Goal: Find contact information: Find contact information

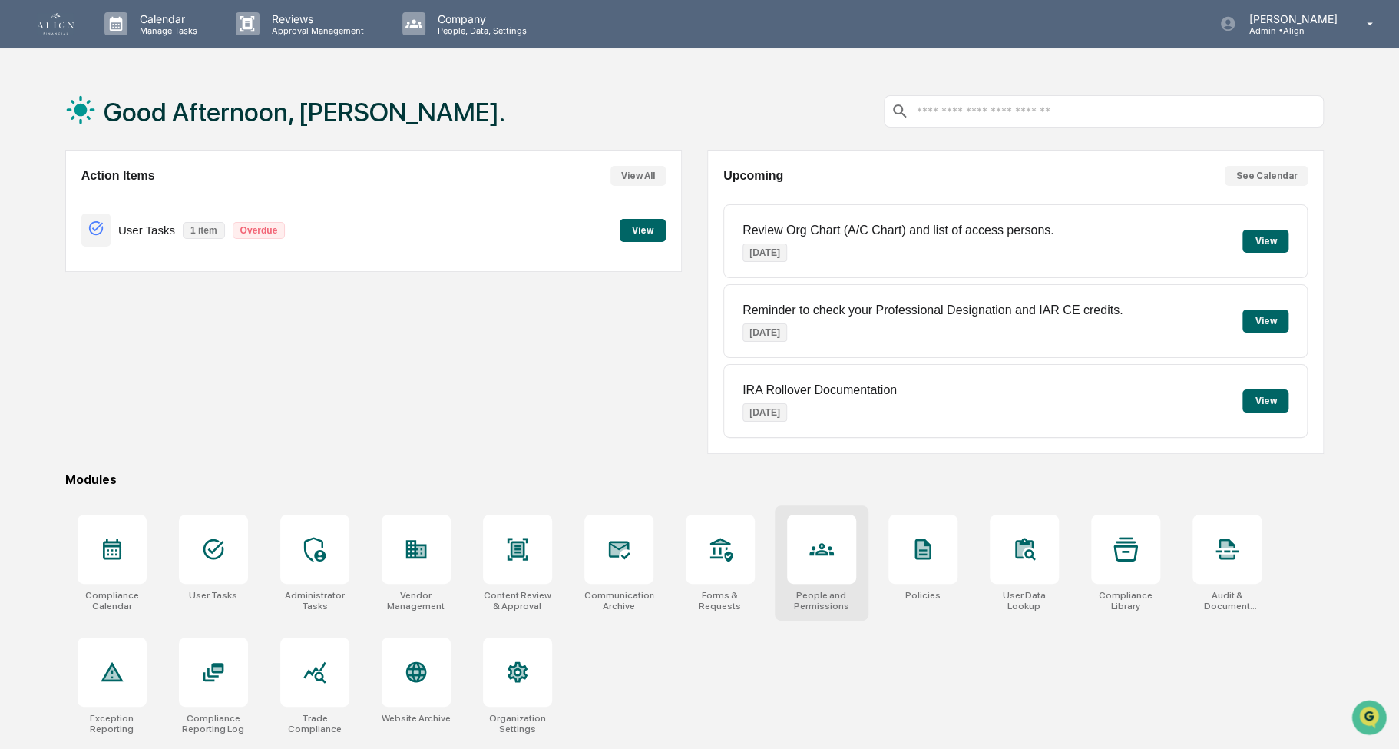
click at [815, 552] on icon at bounding box center [821, 549] width 25 height 25
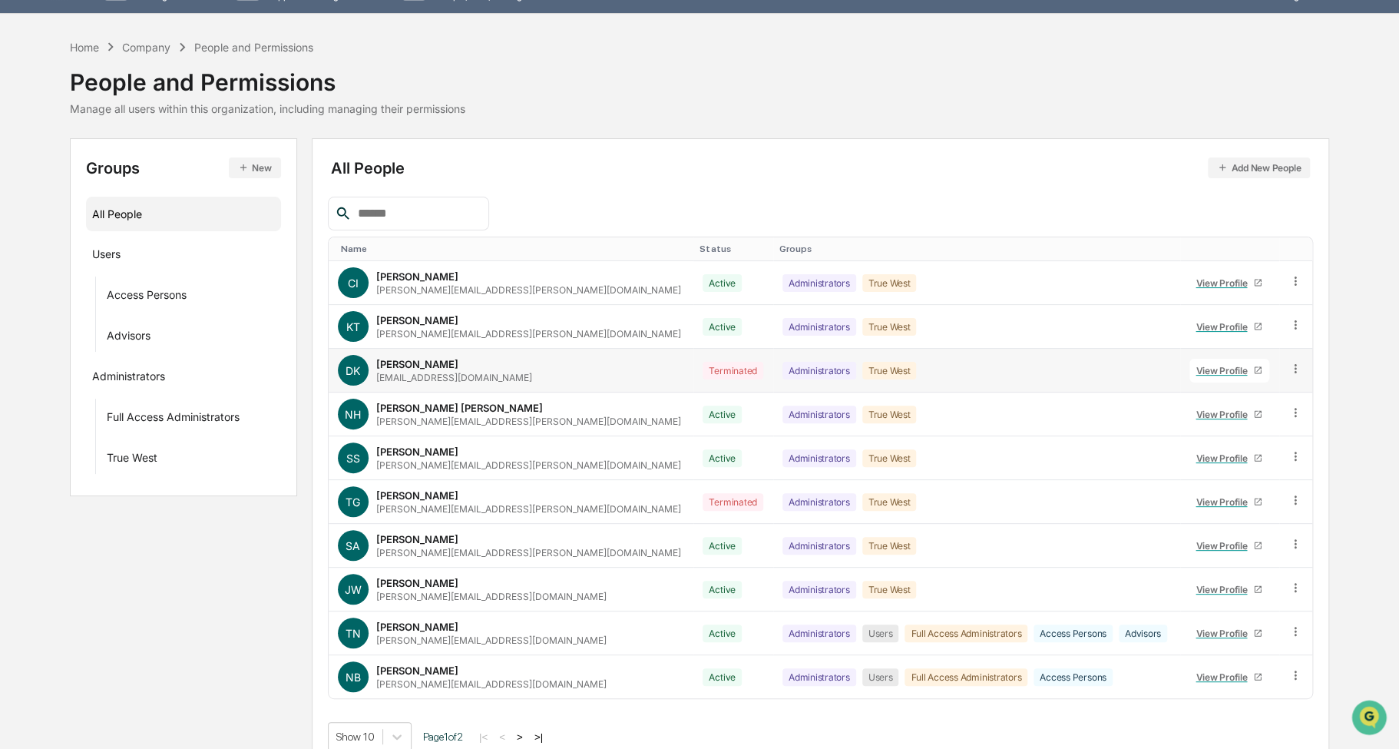
scroll to position [51, 0]
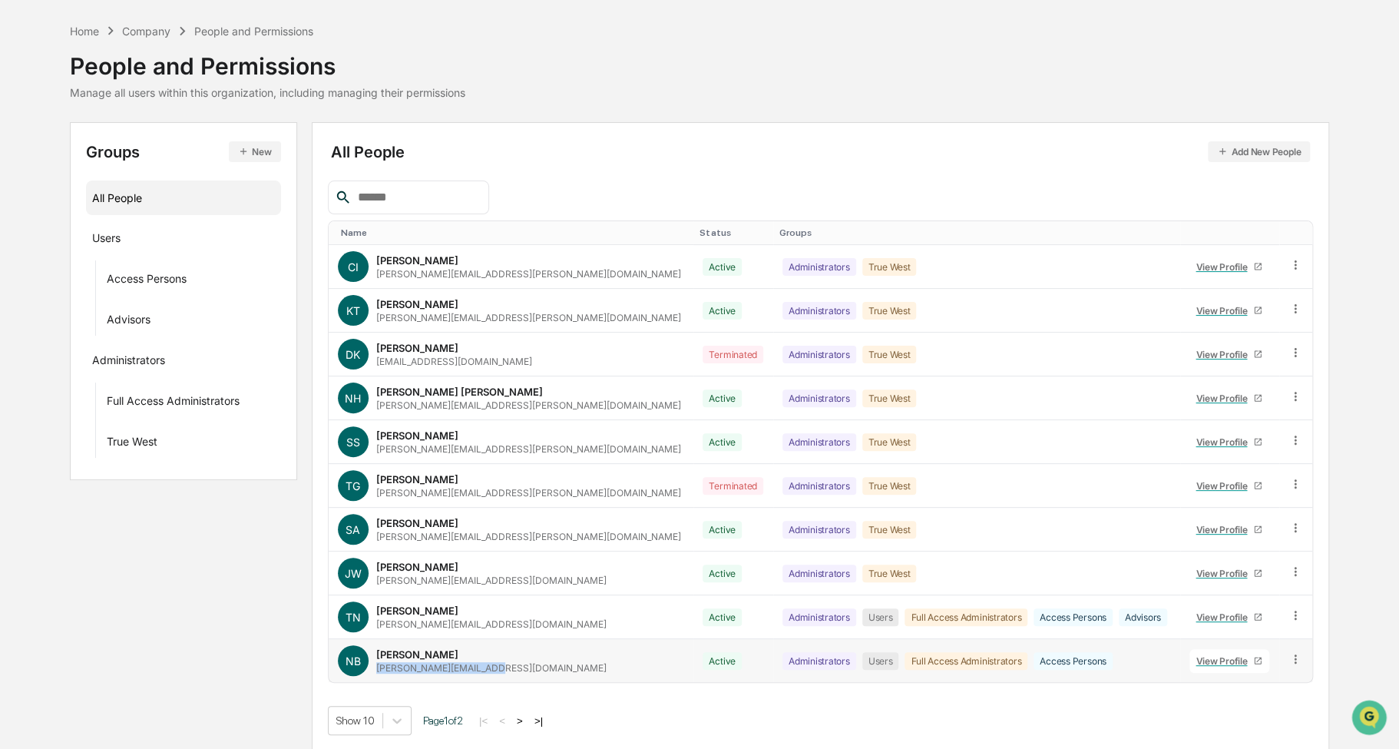
drag, startPoint x: 478, startPoint y: 664, endPoint x: 375, endPoint y: 663, distance: 103.7
click at [375, 663] on div "NB Natalia Benson natalia@align.financial" at bounding box center [511, 660] width 346 height 31
copy div "natalia@align.financial"
drag, startPoint x: 473, startPoint y: 623, endPoint x: 369, endPoint y: 624, distance: 103.7
click at [369, 624] on div "TN Tanya Nichols tanya@align.financial" at bounding box center [511, 616] width 346 height 31
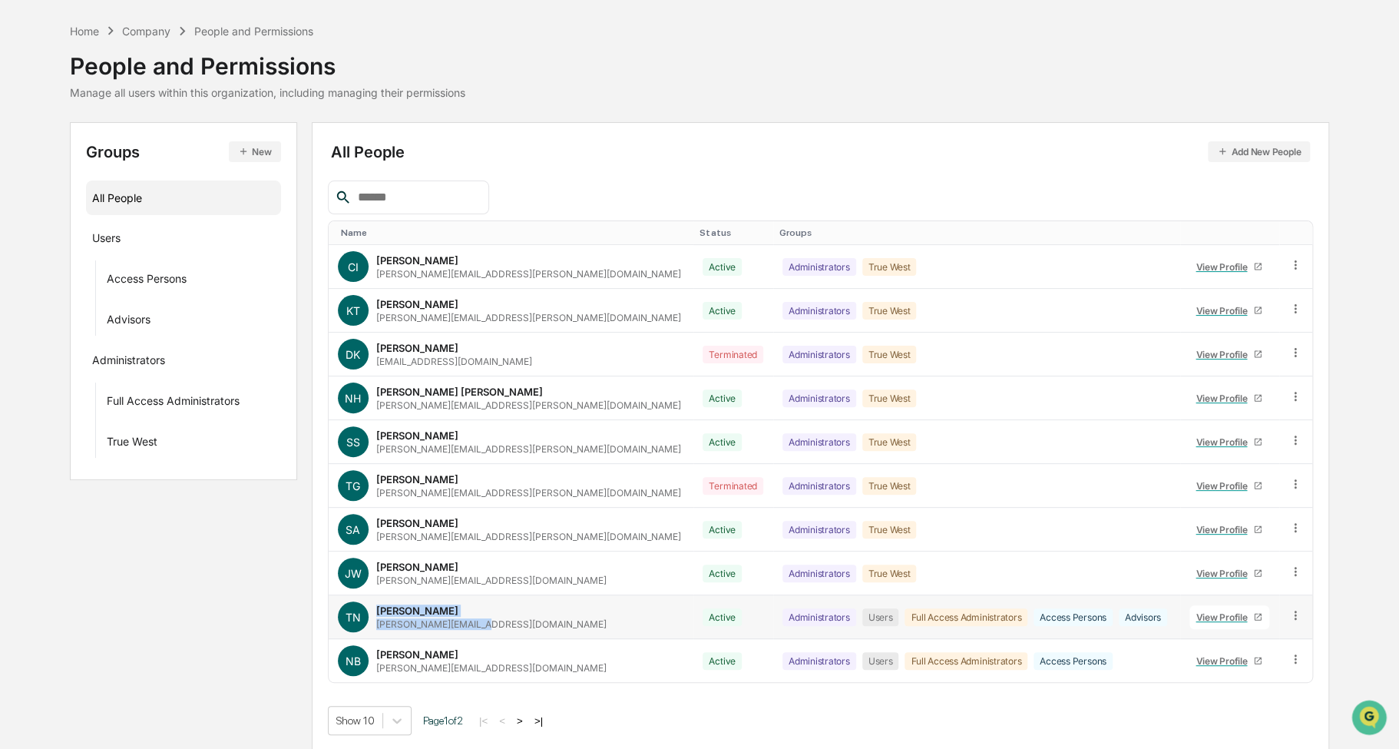
drag, startPoint x: 369, startPoint y: 624, endPoint x: 412, endPoint y: 624, distance: 42.2
click at [412, 624] on div "tanya@align.financial" at bounding box center [491, 624] width 230 height 12
click at [472, 617] on div "TN Tanya Nichols tanya@align.financial" at bounding box center [511, 616] width 346 height 31
drag, startPoint x: 472, startPoint y: 620, endPoint x: 375, endPoint y: 622, distance: 97.5
click at [375, 622] on div "TN Tanya Nichols tanya@align.financial" at bounding box center [511, 616] width 346 height 31
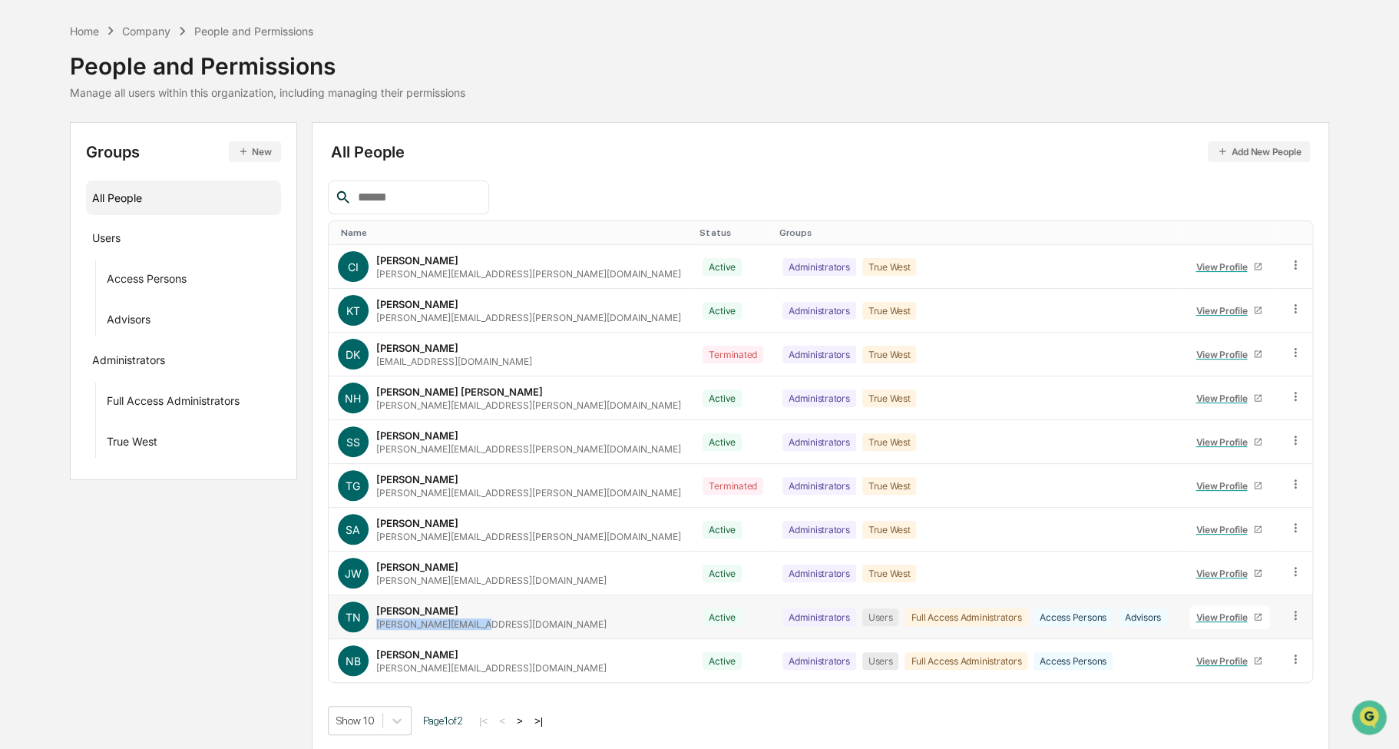
copy div "tanya@align.financial"
